Goal: Information Seeking & Learning: Learn about a topic

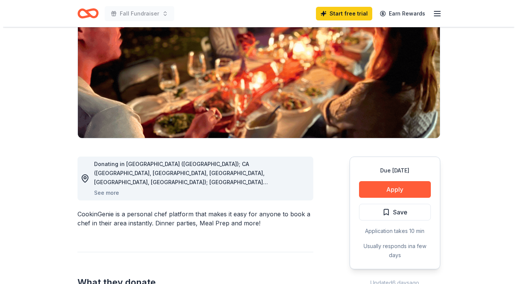
scroll to position [95, 0]
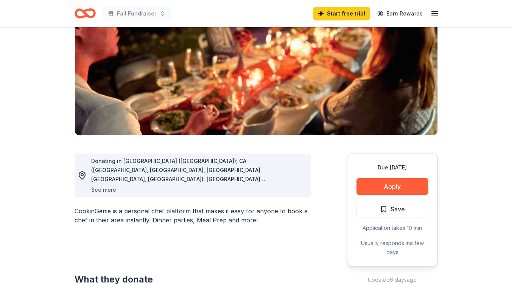
click at [111, 187] on button "See more" at bounding box center [103, 189] width 25 height 9
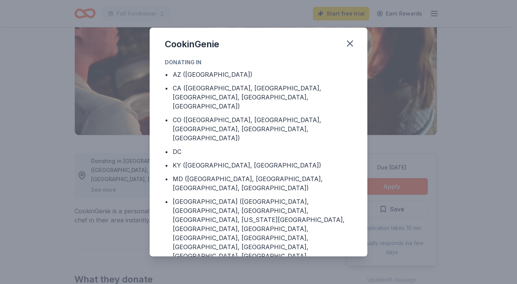
click at [105, 192] on div "CookinGenie Donating in • AZ (Maricopa County) • CA (Los Angeles County, Rivers…" at bounding box center [258, 142] width 517 height 284
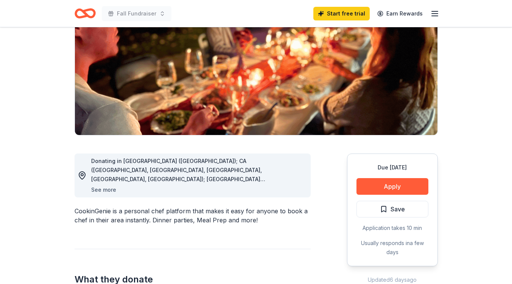
click at [101, 192] on button "See more" at bounding box center [103, 189] width 25 height 9
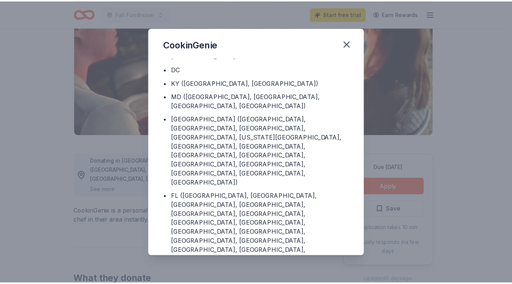
scroll to position [56, 0]
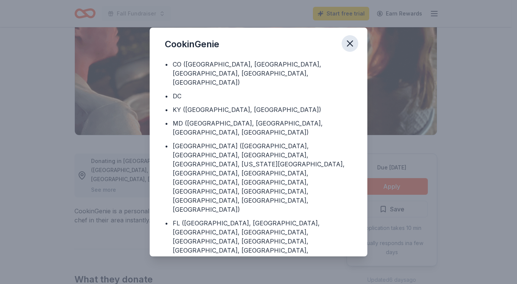
click at [348, 42] on icon "button" at bounding box center [350, 43] width 11 height 11
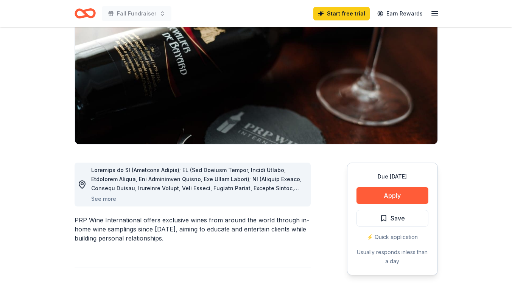
scroll to position [118, 0]
